Goal: Task Accomplishment & Management: Use online tool/utility

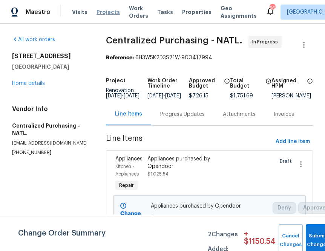
click at [99, 12] on span "Projects" at bounding box center [108, 12] width 23 height 8
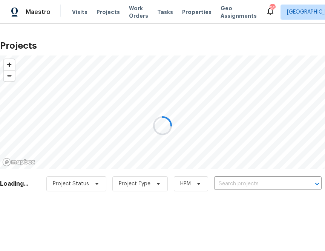
click at [244, 182] on div at bounding box center [162, 125] width 325 height 251
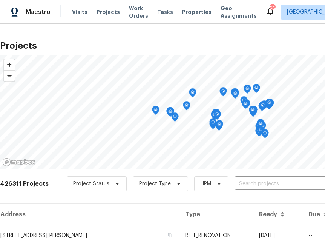
click at [244, 182] on input "text" at bounding box center [278, 184] width 86 height 12
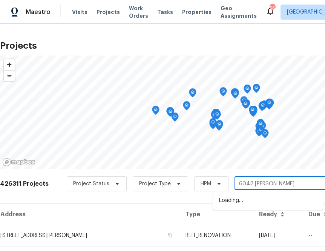
type input "[STREET_ADDRESS][PERSON_NAME]"
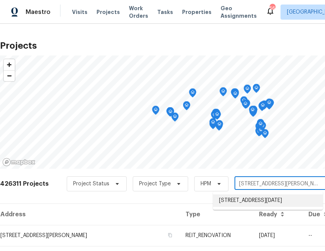
click at [238, 204] on li "[STREET_ADDRESS][DATE]" at bounding box center [268, 200] width 110 height 12
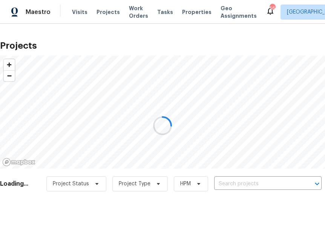
type input "[STREET_ADDRESS][DATE]"
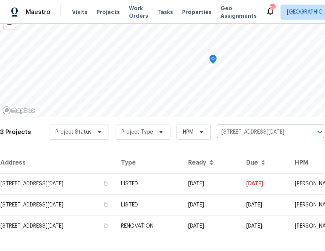
scroll to position [61, 0]
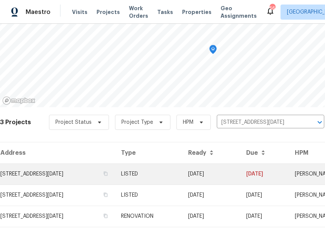
click at [85, 180] on td "[STREET_ADDRESS][DATE]" at bounding box center [57, 173] width 115 height 21
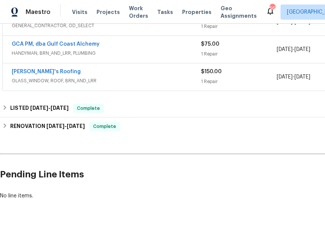
scroll to position [160, 101]
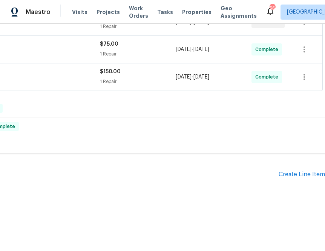
click at [287, 179] on div "Pending Line Items Create Line Item" at bounding box center [112, 174] width 426 height 35
click at [286, 171] on div "Create Line Item" at bounding box center [302, 174] width 46 height 7
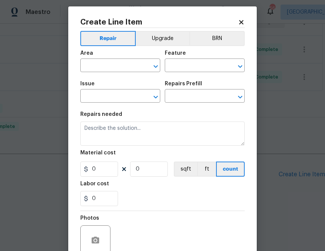
scroll to position [0, 0]
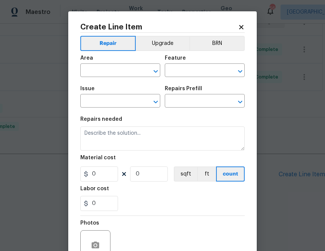
click at [241, 26] on icon at bounding box center [241, 27] width 7 height 7
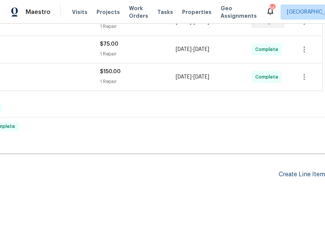
click at [290, 174] on div "Create Line Item" at bounding box center [302, 174] width 46 height 7
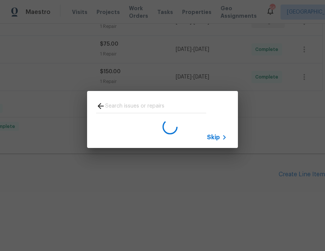
click at [158, 104] on input "text" at bounding box center [155, 106] width 101 height 11
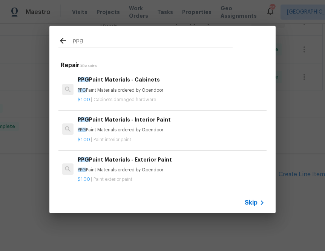
type input "ppg"
click at [126, 165] on div "PPG Paint Materials - Exterior Paint PPG Paint Materials ordered by Opendoor" at bounding box center [171, 164] width 187 height 18
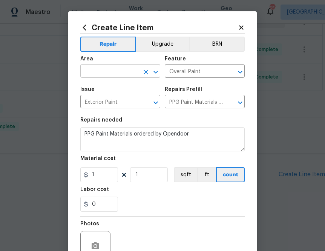
click at [137, 71] on input "text" at bounding box center [109, 72] width 59 height 12
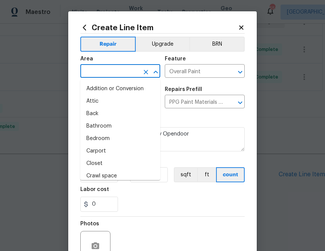
type input "i"
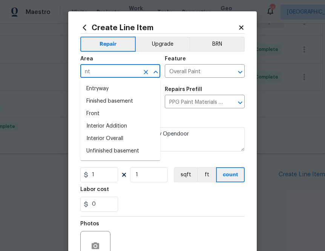
type input "n"
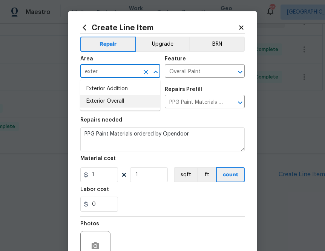
click at [129, 101] on li "Exterior Overall" at bounding box center [120, 101] width 80 height 12
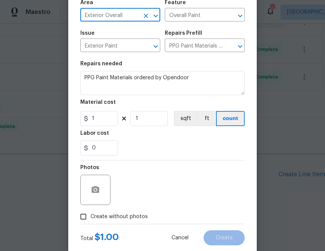
scroll to position [58, 0]
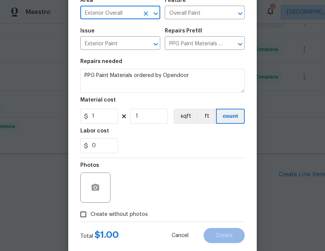
type input "Exterior Overall"
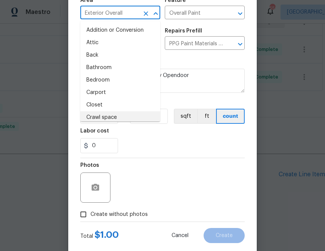
click at [146, 153] on section "Repairs needed PPG Paint Materials ordered by Opendoor Material cost 1 1 sqft f…" at bounding box center [162, 105] width 164 height 103
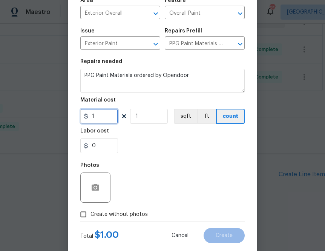
click at [107, 120] on input "1" at bounding box center [99, 116] width 38 height 15
paste input "25.46"
type input "25.46"
click at [138, 138] on div "Labor cost" at bounding box center [162, 133] width 164 height 10
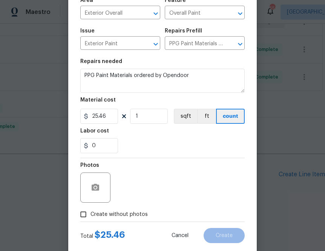
scroll to position [74, 0]
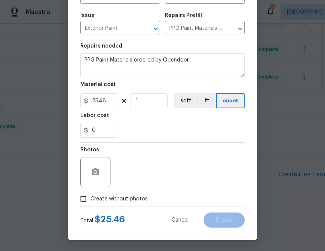
click at [126, 201] on span "Create without photos" at bounding box center [119, 199] width 57 height 8
click at [91, 201] on input "Create without photos" at bounding box center [83, 199] width 14 height 14
checkbox input "true"
click at [137, 174] on textarea "To enrich screen reader interactions, please activate Accessibility in Grammarl…" at bounding box center [181, 172] width 128 height 30
type textarea "a"
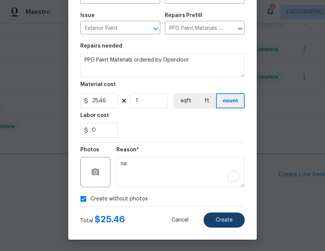
type textarea "na"
click at [226, 224] on button "Create" at bounding box center [224, 219] width 41 height 15
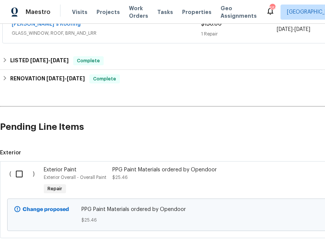
scroll to position [226, 0]
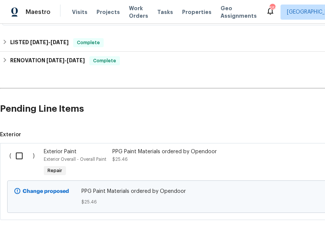
click at [15, 156] on input "checkbox" at bounding box center [21, 156] width 21 height 16
checkbox input "true"
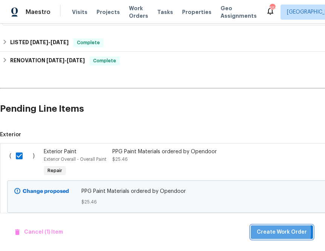
click at [269, 232] on span "Create Work Order" at bounding box center [282, 231] width 50 height 9
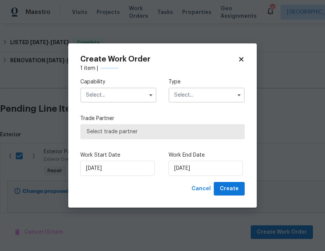
click at [116, 95] on input "text" at bounding box center [118, 94] width 76 height 15
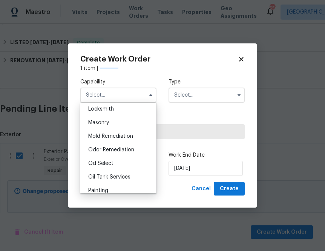
scroll to position [630, 0]
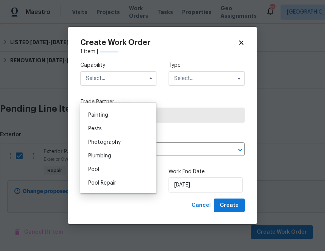
drag, startPoint x: 118, startPoint y: 115, endPoint x: 126, endPoint y: 115, distance: 7.9
click at [118, 115] on div "Painting" at bounding box center [118, 115] width 72 height 14
type input "Painting"
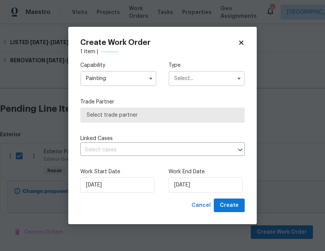
click at [218, 81] on input "text" at bounding box center [207, 78] width 76 height 15
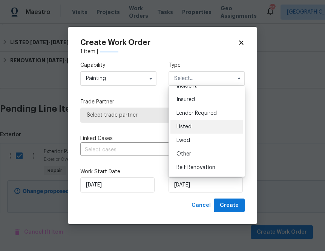
scroll to position [35, 0]
click at [207, 127] on div "Listed" at bounding box center [206, 128] width 72 height 14
type input "Listed"
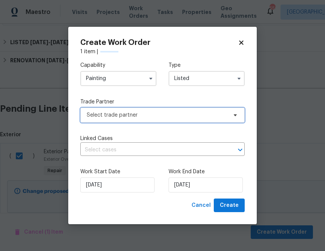
click at [216, 109] on span "Select trade partner" at bounding box center [162, 114] width 164 height 15
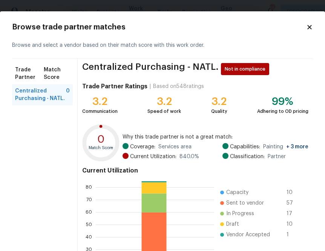
scroll to position [81, 0]
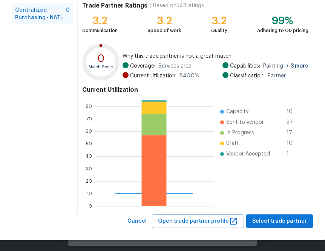
click at [280, 233] on div "Browse trade partner matches Browse and select a vendor based on their match sc…" at bounding box center [162, 85] width 325 height 309
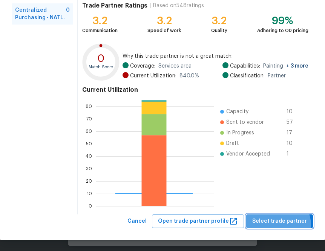
click at [280, 225] on span "Select trade partner" at bounding box center [279, 220] width 55 height 9
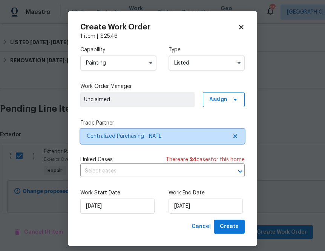
scroll to position [0, 0]
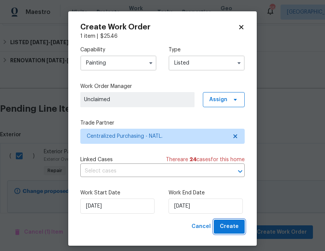
click at [235, 229] on span "Create" at bounding box center [229, 226] width 19 height 9
checkbox input "false"
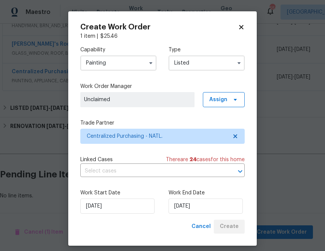
scroll to position [188, 0]
click at [226, 97] on span "Assign" at bounding box center [218, 100] width 18 height 8
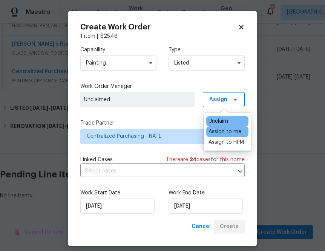
click at [221, 130] on div "Assign to me" at bounding box center [225, 132] width 33 height 8
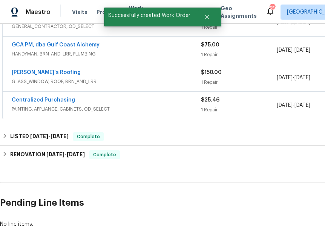
scroll to position [158, 0]
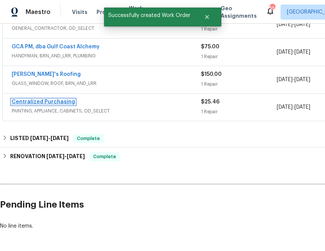
click at [45, 100] on link "Centralized Purchasing" at bounding box center [43, 101] width 63 height 5
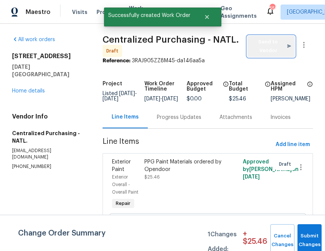
click at [272, 51] on span "Send to Vendor" at bounding box center [271, 46] width 40 height 17
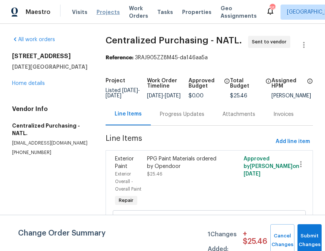
click at [99, 13] on span "Projects" at bounding box center [108, 12] width 23 height 8
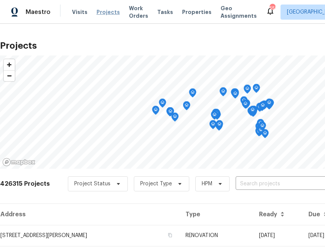
click at [97, 8] on span "Projects" at bounding box center [108, 12] width 23 height 8
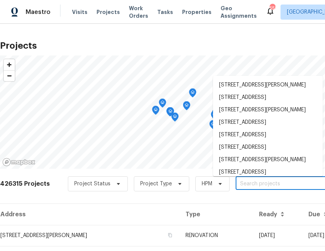
click at [255, 187] on input "text" at bounding box center [279, 184] width 86 height 12
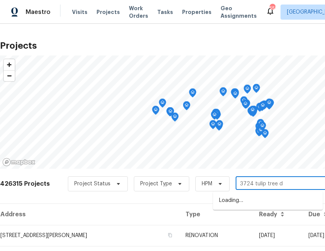
type input "[STREET_ADDRESS]"
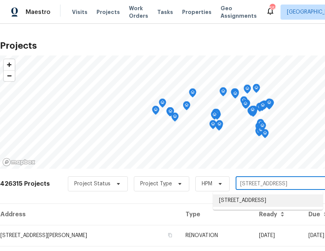
click at [230, 203] on li "[STREET_ADDRESS]" at bounding box center [268, 200] width 110 height 12
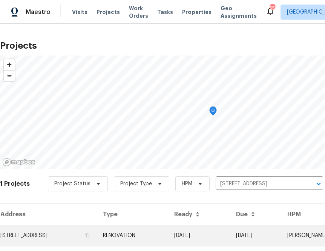
scroll to position [19, 0]
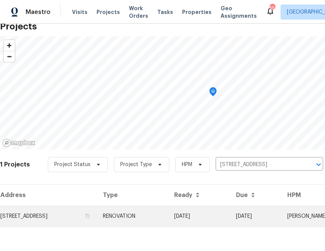
click at [74, 214] on td "[STREET_ADDRESS]" at bounding box center [48, 216] width 97 height 21
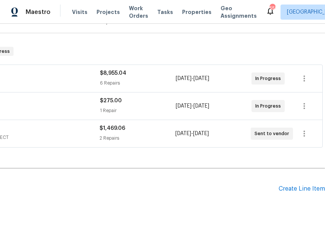
scroll to position [104, 0]
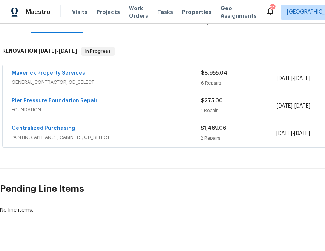
click at [60, 124] on span "Centralized Purchasing" at bounding box center [43, 128] width 63 height 8
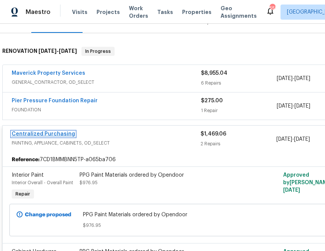
click at [60, 132] on link "Centralized Purchasing" at bounding box center [43, 133] width 63 height 5
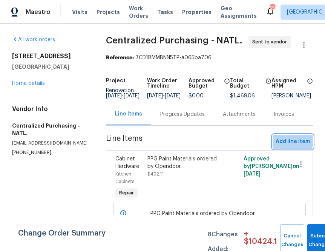
click at [291, 146] on span "Add line item" at bounding box center [293, 141] width 34 height 9
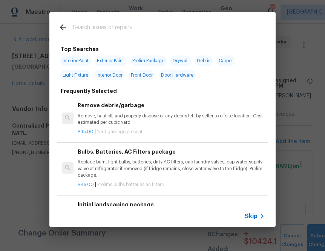
click at [103, 27] on input "text" at bounding box center [153, 28] width 160 height 11
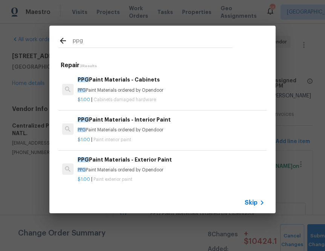
type input "ppg"
click at [119, 175] on div "$1.00 | Paint exterior paint" at bounding box center [171, 177] width 187 height 9
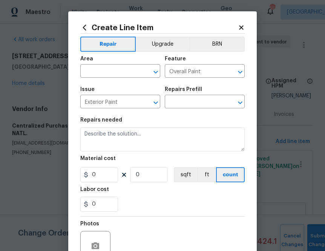
type input "PPG Paint Materials - Exterior Paint $1.00"
type textarea "PPG Paint Materials ordered by Opendoor"
type input "1"
click at [128, 67] on input "text" at bounding box center [109, 72] width 59 height 12
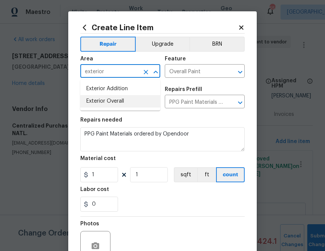
click at [126, 100] on li "Exterior Overall" at bounding box center [120, 101] width 80 height 12
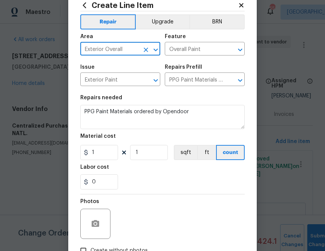
type input "Exterior Overall"
click at [195, 94] on section "Repairs needed PPG Paint Materials ordered by Opendoor Material cost 1 1 sqft f…" at bounding box center [162, 142] width 164 height 103
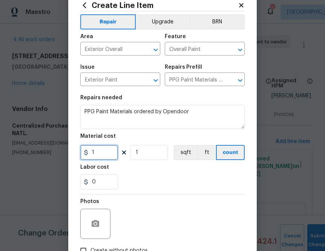
click at [101, 157] on input "1" at bounding box center [99, 152] width 38 height 15
paste input "213.79"
type input "213.79"
click at [153, 174] on figure "Labor cost 0" at bounding box center [162, 176] width 164 height 25
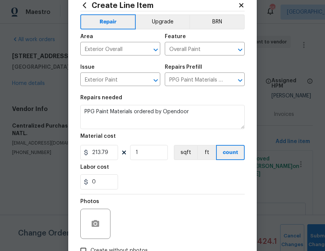
scroll to position [74, 0]
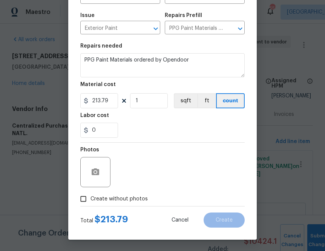
click at [130, 206] on div "Total $ 213.79 Cancel Create" at bounding box center [162, 216] width 164 height 21
click at [130, 200] on span "Create without photos" at bounding box center [119, 199] width 57 height 8
click at [91, 200] on input "Create without photos" at bounding box center [83, 199] width 14 height 14
checkbox input "true"
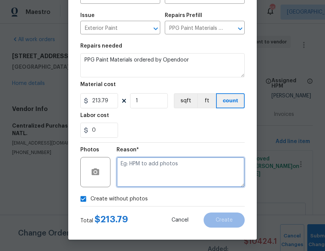
click at [160, 178] on textarea at bounding box center [181, 172] width 128 height 30
type textarea "na"
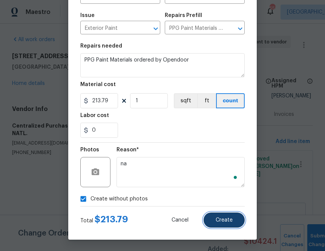
click at [221, 218] on span "Create" at bounding box center [224, 220] width 17 height 6
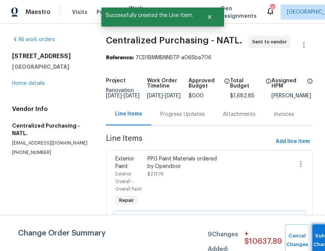
click at [316, 238] on button "Submit Changes" at bounding box center [324, 240] width 24 height 32
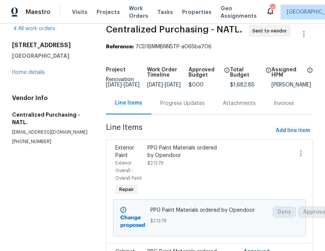
scroll to position [0, 0]
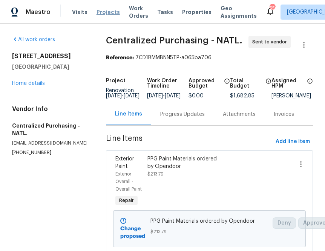
click at [104, 12] on span "Projects" at bounding box center [108, 12] width 23 height 8
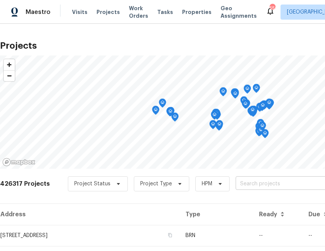
click at [238, 184] on input "text" at bounding box center [279, 184] width 86 height 12
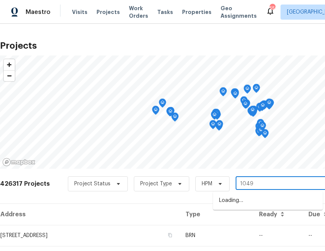
type input "10490"
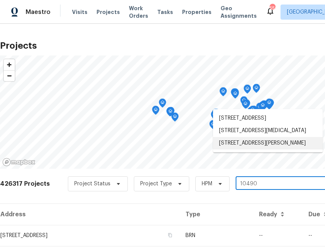
click at [252, 149] on li "[STREET_ADDRESS][PERSON_NAME]" at bounding box center [268, 143] width 110 height 12
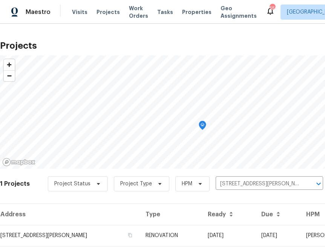
scroll to position [19, 0]
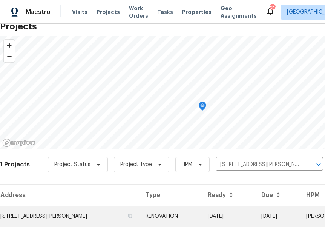
click at [100, 213] on td "[STREET_ADDRESS][PERSON_NAME]" at bounding box center [70, 216] width 140 height 21
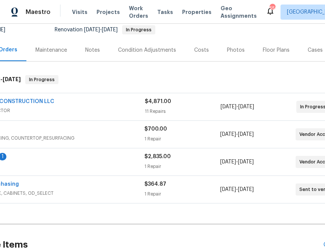
scroll to position [75, 0]
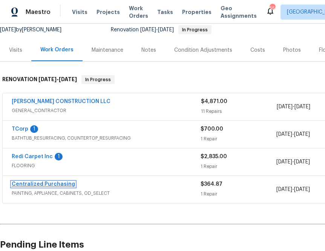
click at [58, 181] on link "Centralized Purchasing" at bounding box center [43, 183] width 63 height 5
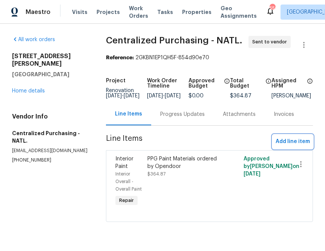
click at [281, 146] on span "Add line item" at bounding box center [293, 141] width 34 height 9
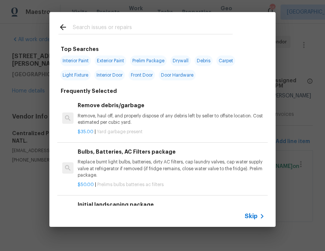
click at [253, 214] on span "Skip" at bounding box center [251, 216] width 13 height 8
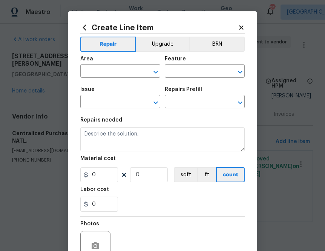
click at [241, 28] on icon at bounding box center [241, 27] width 4 height 4
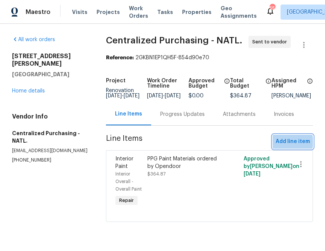
click at [289, 146] on span "Add line item" at bounding box center [293, 141] width 34 height 9
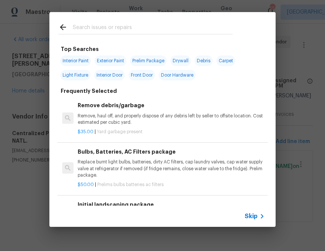
click at [88, 29] on input "text" at bounding box center [153, 28] width 160 height 11
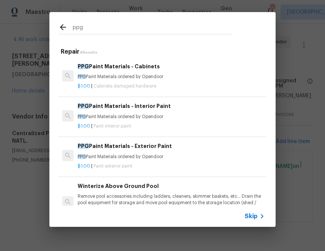
type input "ppg"
click at [108, 116] on p "PPG Paint Materials ordered by Opendoor" at bounding box center [171, 117] width 187 height 6
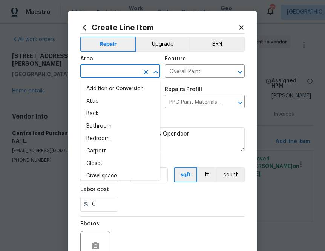
click at [111, 72] on input "text" at bounding box center [109, 72] width 59 height 12
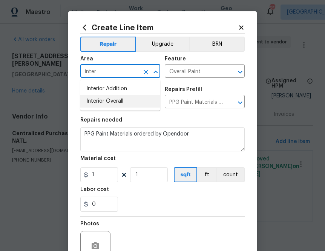
click at [105, 102] on li "Interior Overall" at bounding box center [120, 101] width 80 height 12
type input "Interior Overall"
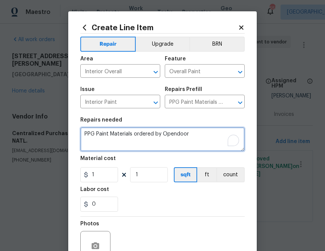
click at [196, 135] on textarea "PPG Paint Materials ordered by Opendoor" at bounding box center [162, 139] width 164 height 24
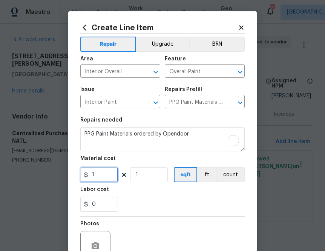
click at [97, 178] on input "1" at bounding box center [99, 174] width 38 height 15
paste input "41.81"
type input "141.81"
click at [173, 199] on div "0" at bounding box center [162, 203] width 164 height 15
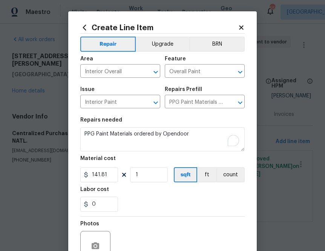
scroll to position [74, 0]
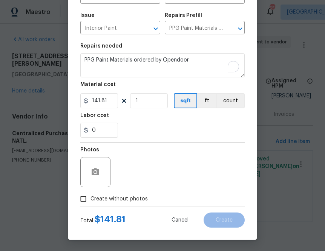
click at [135, 200] on span "Create without photos" at bounding box center [119, 199] width 57 height 8
click at [91, 200] on input "Create without photos" at bounding box center [83, 199] width 14 height 14
checkbox input "true"
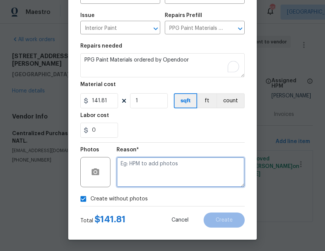
click at [168, 184] on textarea at bounding box center [181, 172] width 128 height 30
type textarea "na"
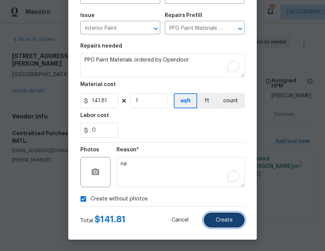
click at [238, 221] on button "Create" at bounding box center [224, 219] width 41 height 15
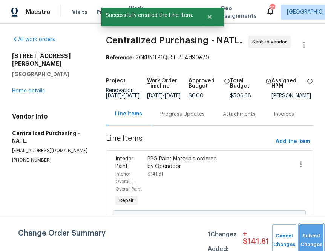
click at [302, 234] on button "Submit Changes" at bounding box center [311, 240] width 24 height 32
